Goal: Information Seeking & Learning: Learn about a topic

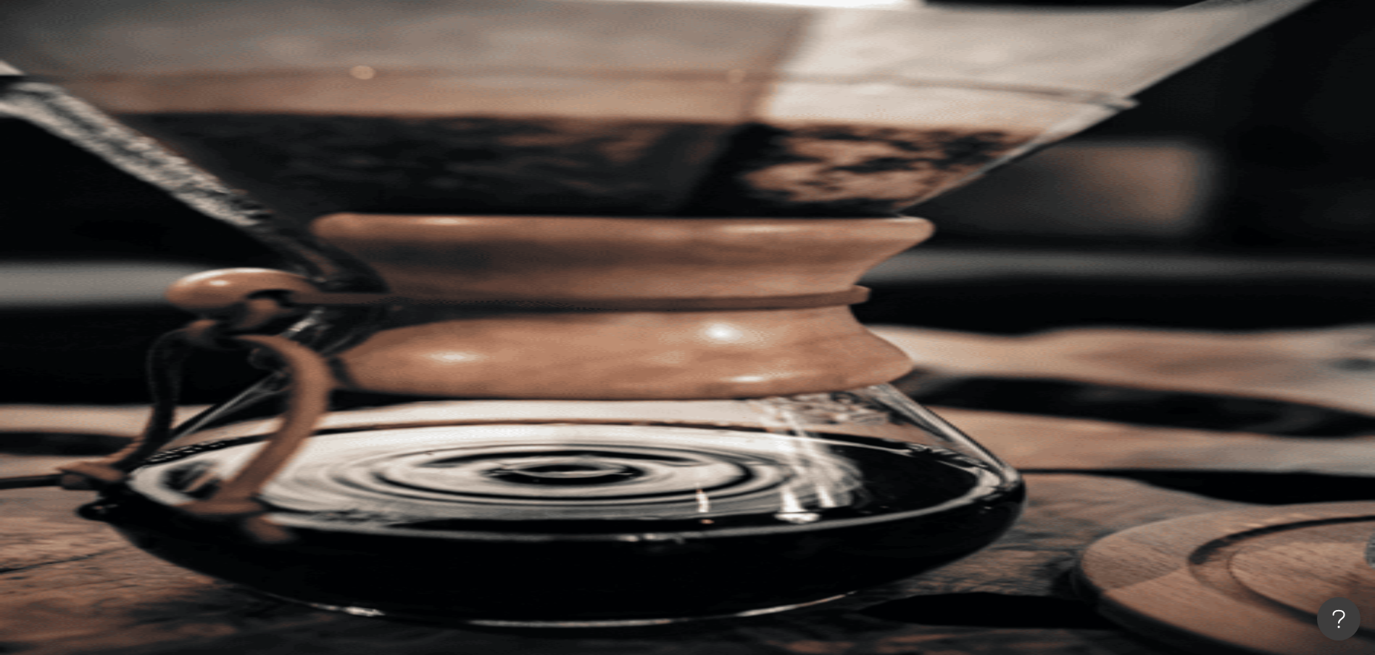
click at [540, 69] on div "不分平台 台灣 搜尋" at bounding box center [773, 98] width 1204 height 80
click at [382, 86] on input "search" at bounding box center [323, 72] width 117 height 28
paste input "*********"
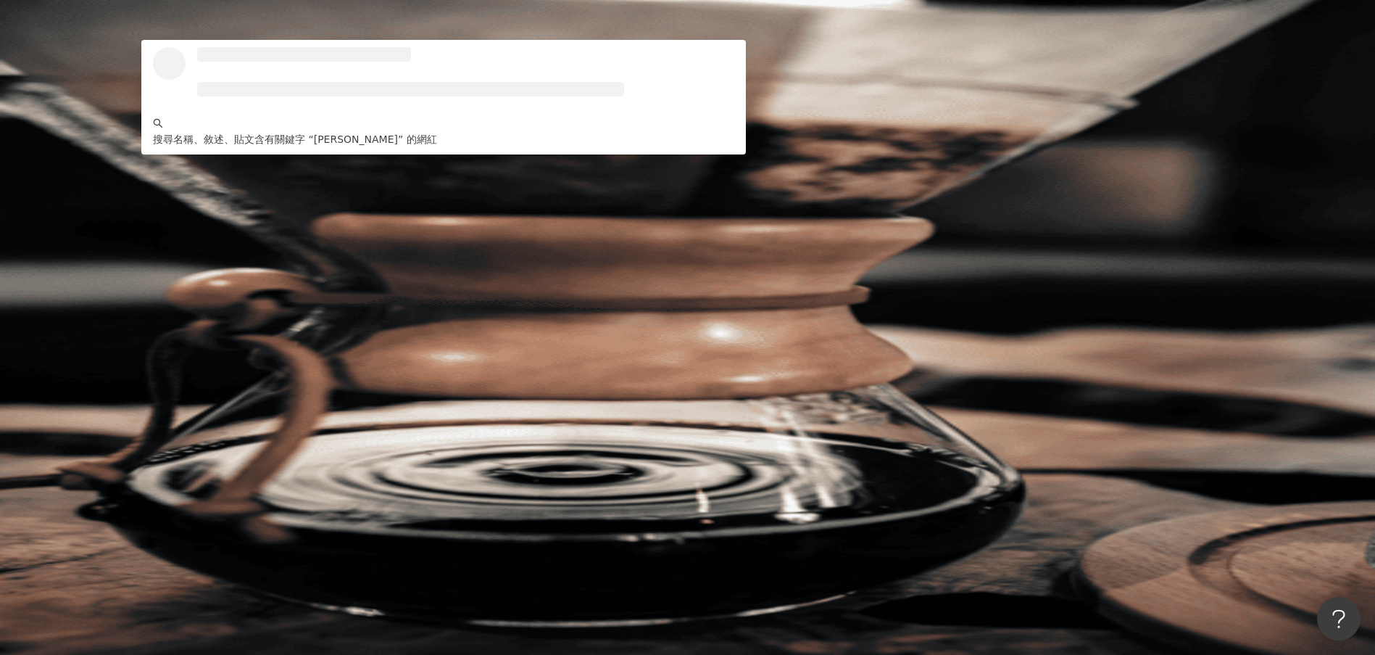
type input "*********"
click at [238, 109] on button "搜尋" at bounding box center [204, 123] width 67 height 29
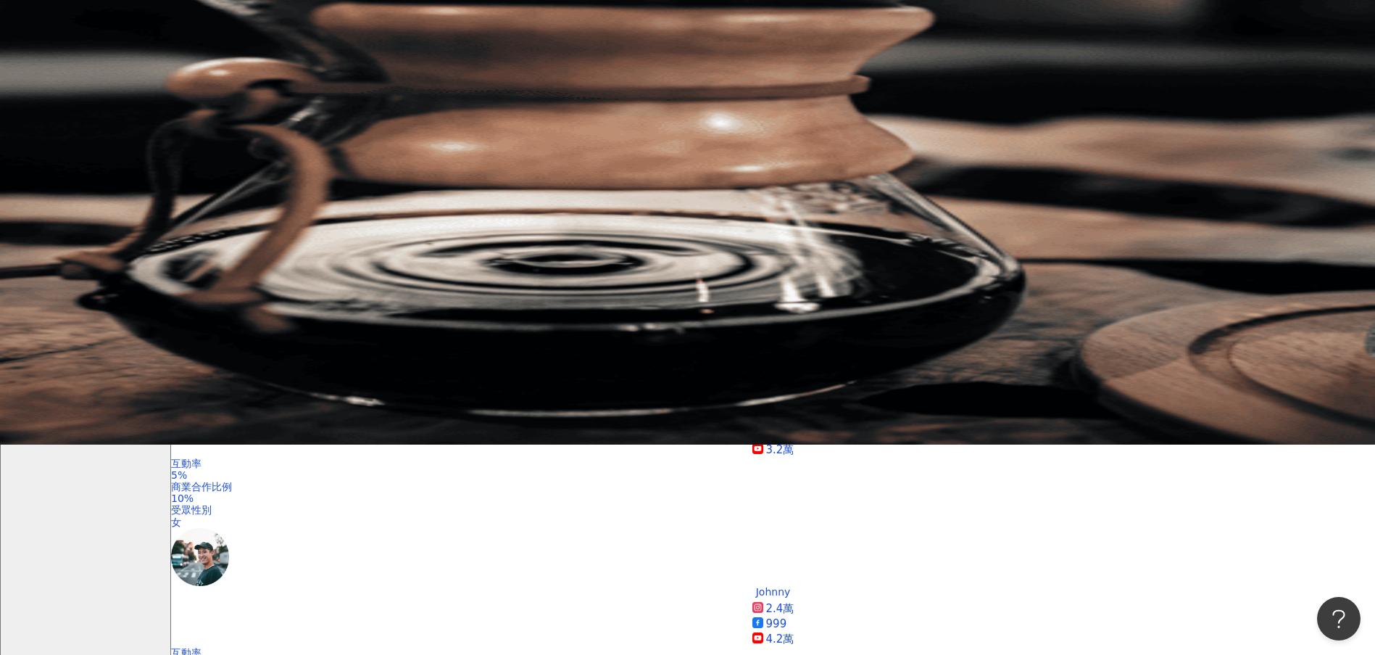
scroll to position [210, 0]
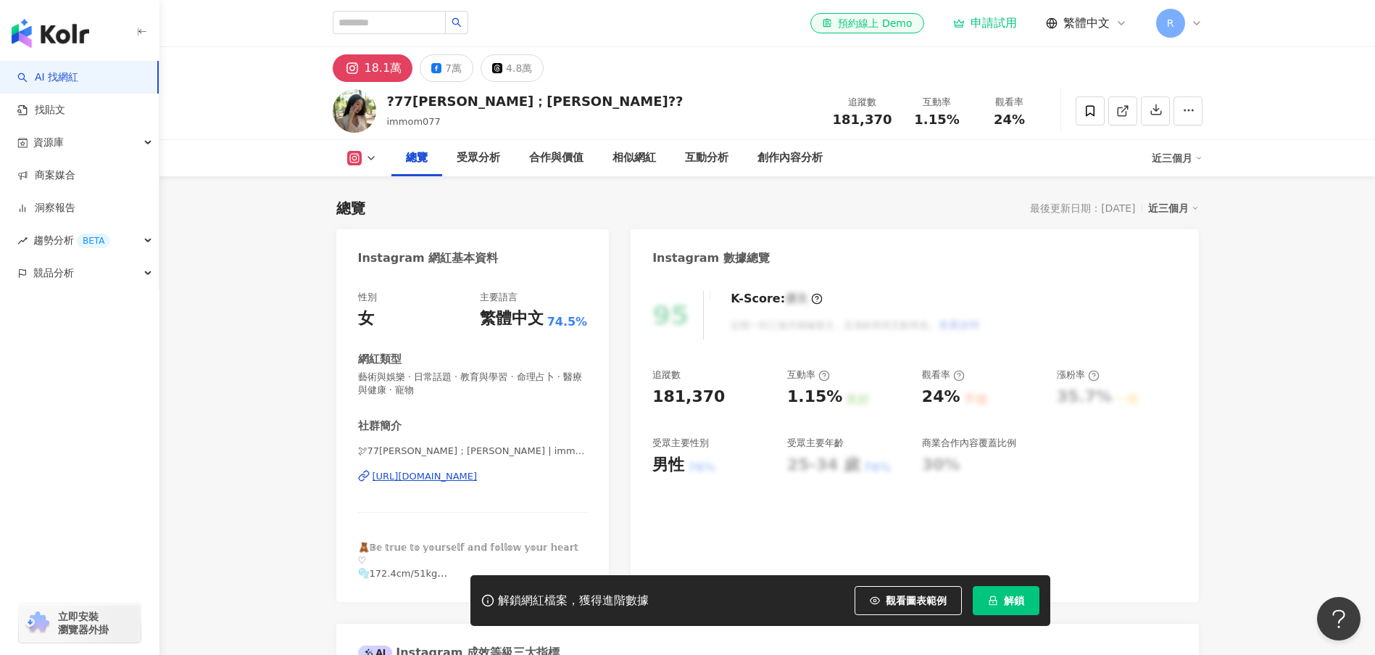
scroll to position [434, 0]
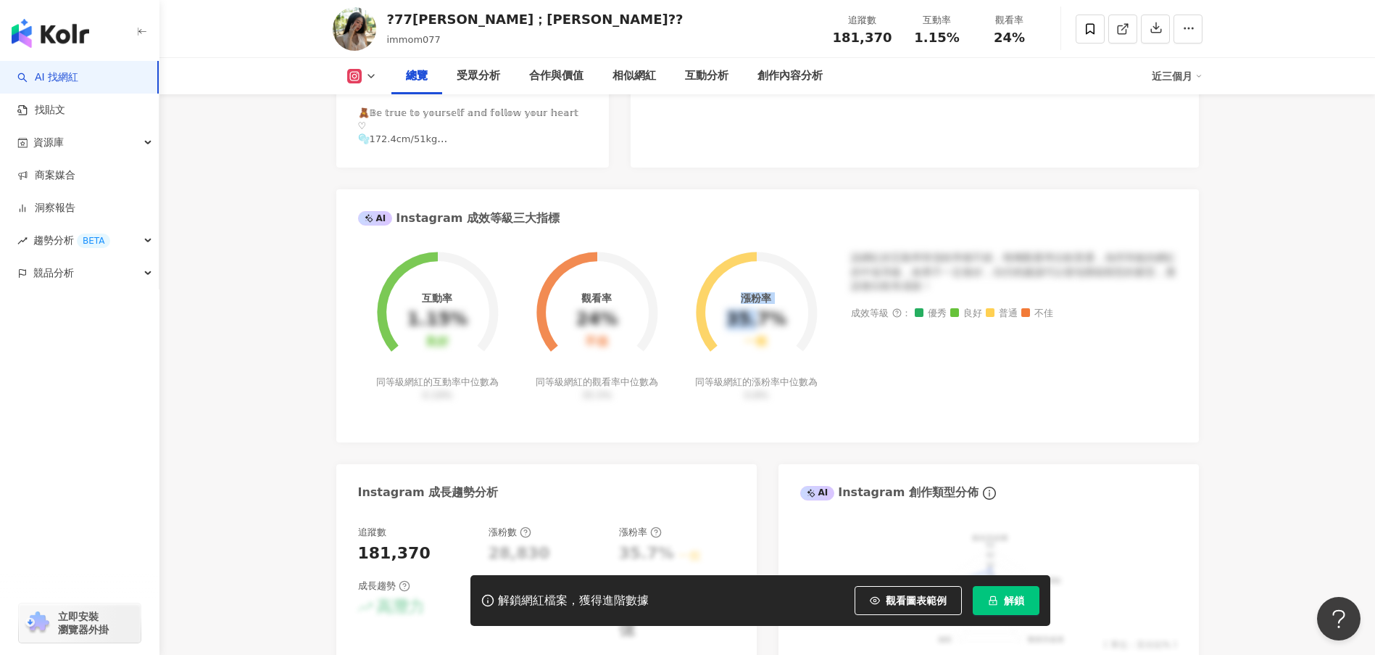
drag, startPoint x: 755, startPoint y: 328, endPoint x: 841, endPoint y: 317, distance: 86.3
click at [841, 317] on div "互動率 1.15% 良好 同等級網紅的互動率中位數為 0.19% 觀看率 24% 不佳 同等級網紅的觀看率中位數為 35.5% 漲粉率 35.7% 一般 同等…" at bounding box center [767, 335] width 819 height 169
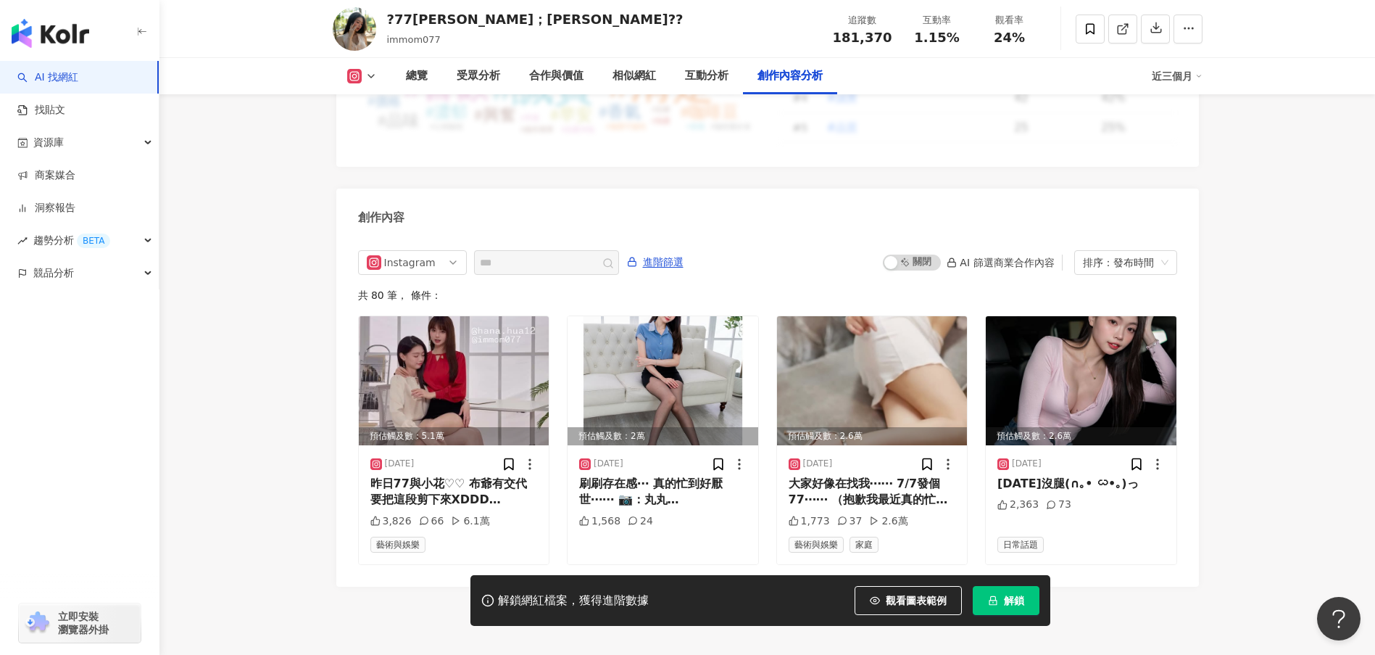
scroll to position [4342, 0]
click at [90, 36] on div "button" at bounding box center [80, 30] width 160 height 61
click at [58, 83] on link "AI 找網紅" at bounding box center [47, 77] width 61 height 15
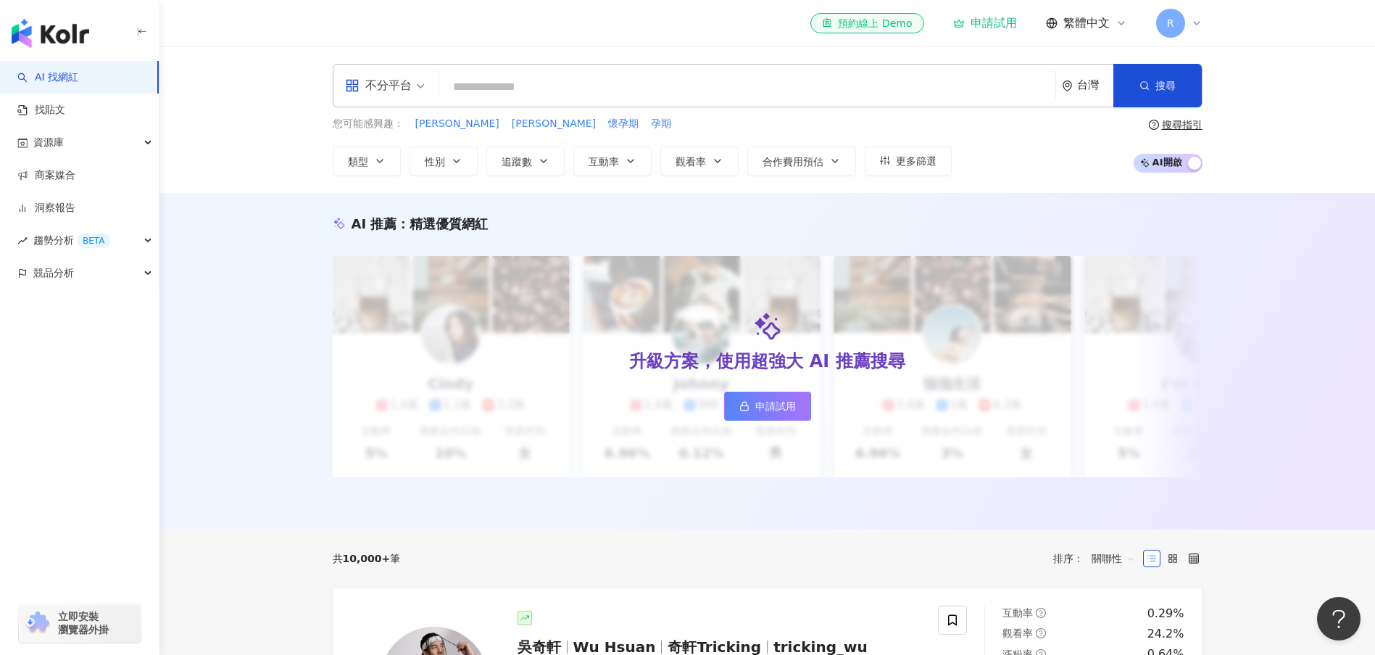
click at [592, 83] on input "search" at bounding box center [747, 87] width 605 height 28
type input "*"
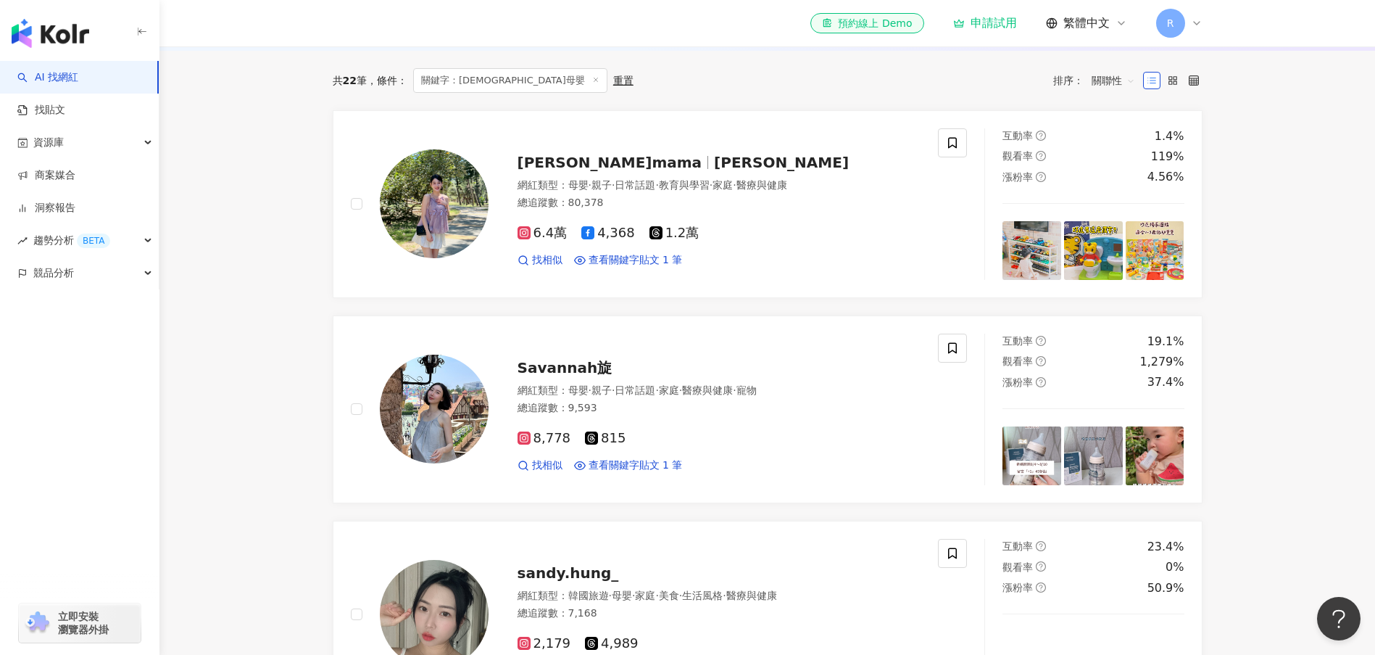
scroll to position [434, 0]
type input "****"
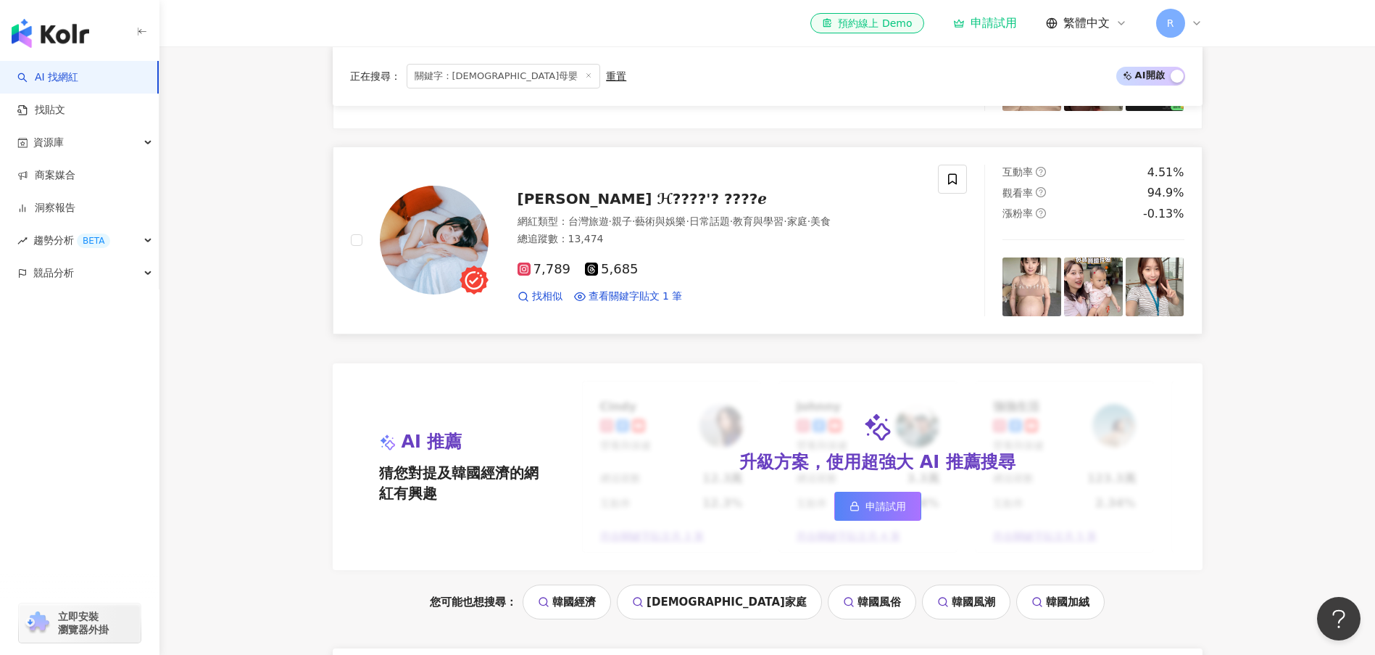
scroll to position [1014, 0]
click at [599, 204] on span "[PERSON_NAME] ℋ????'? ????ℯ" at bounding box center [643, 197] width 250 height 17
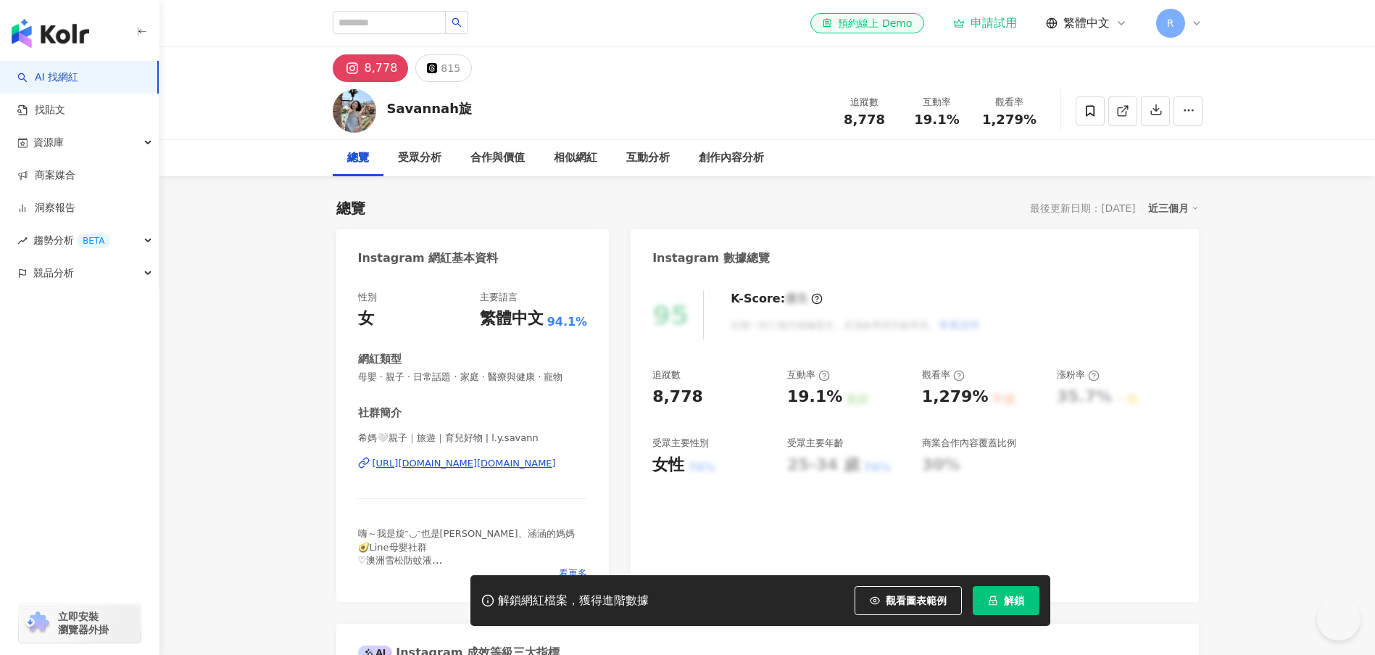
click at [575, 498] on div at bounding box center [473, 498] width 230 height 1
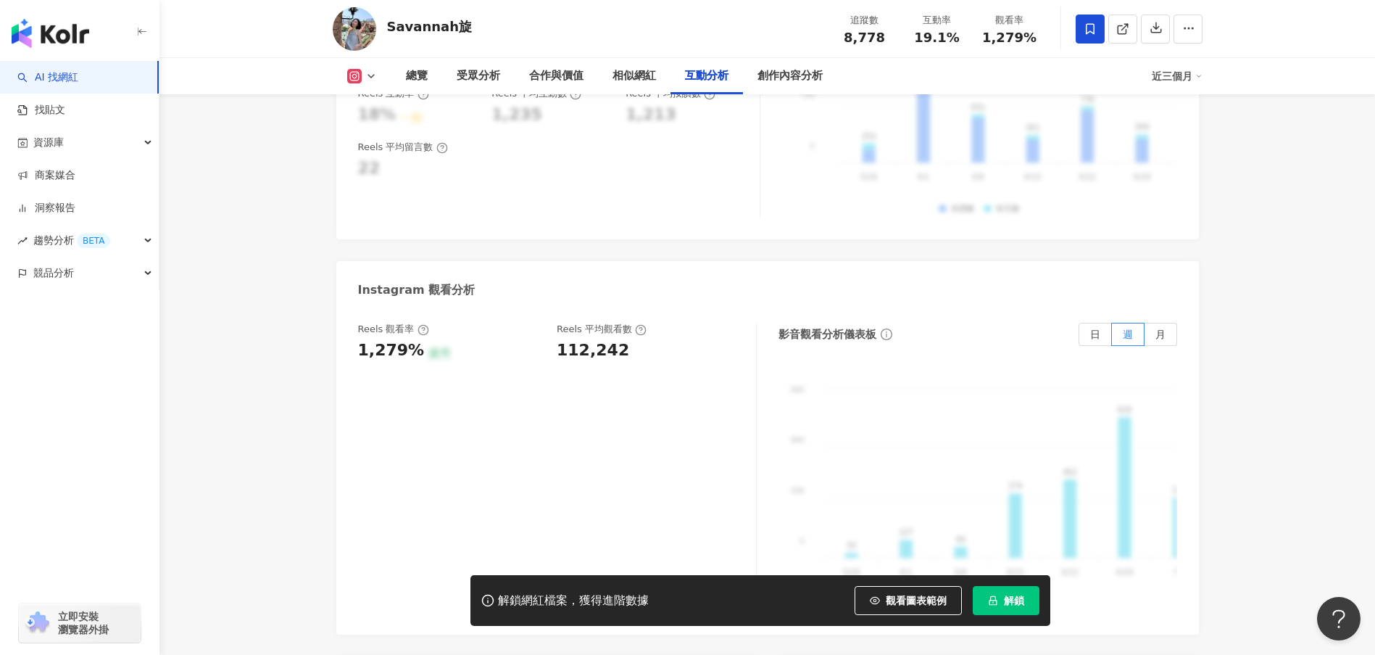
scroll to position [3118, 0]
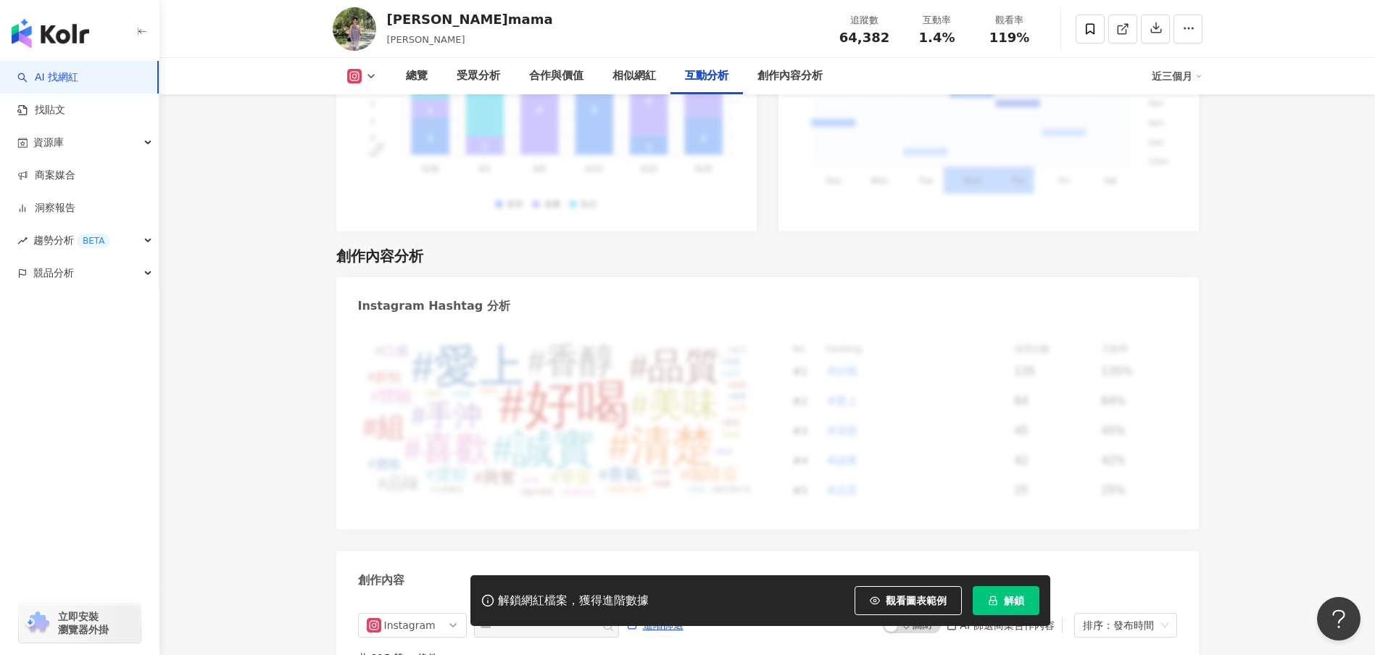
scroll to position [4413, 0]
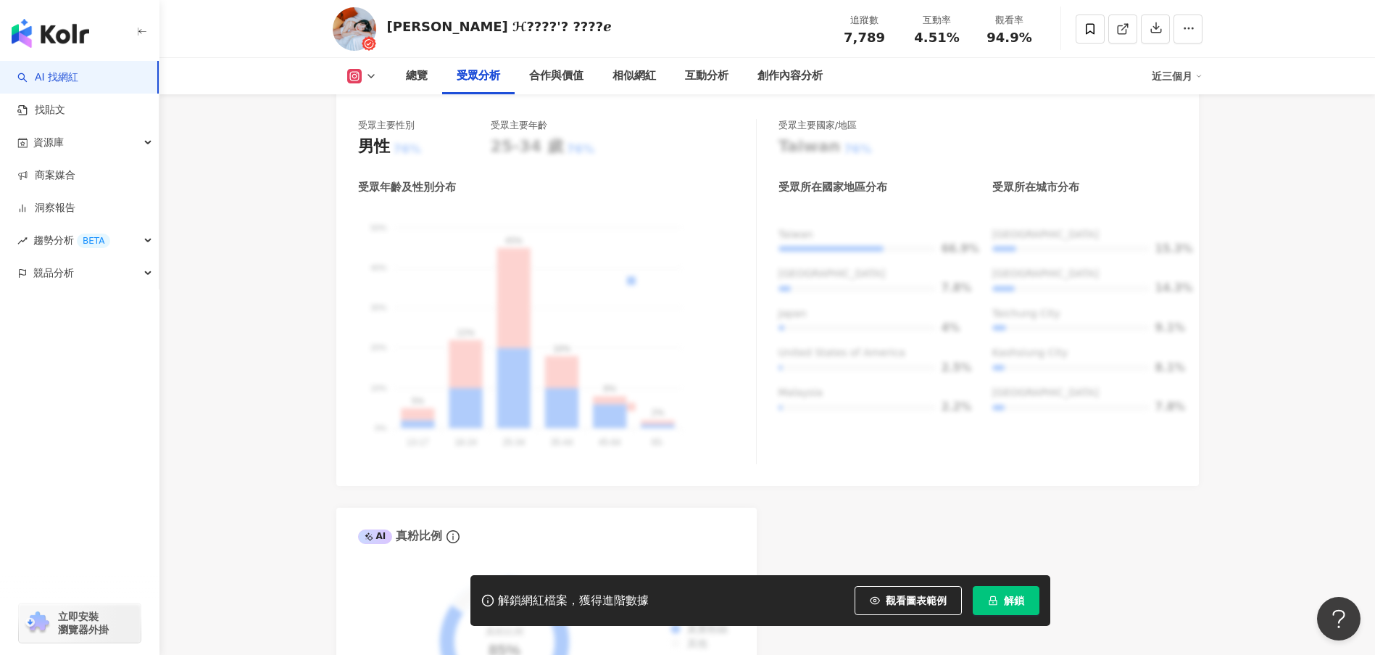
scroll to position [1884, 0]
